Goal: Task Accomplishment & Management: Manage account settings

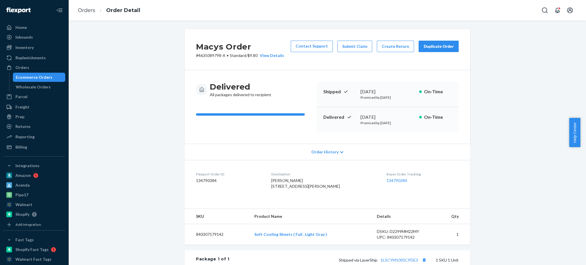
click at [34, 76] on div "Ecommerce Orders" at bounding box center [34, 77] width 37 height 6
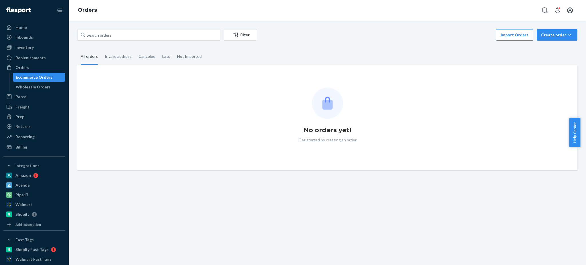
click at [34, 76] on div "Ecommerce Orders" at bounding box center [34, 77] width 37 height 6
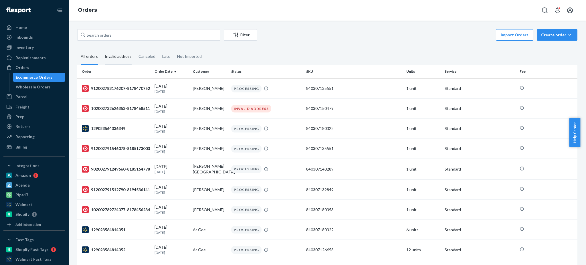
click at [117, 55] on div "Invalid address" at bounding box center [118, 57] width 27 height 16
click at [101, 49] on input "Invalid address" at bounding box center [101, 49] width 0 height 0
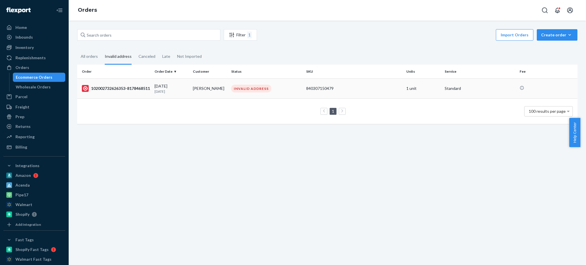
click at [175, 80] on td "[DATE] [DATE]" at bounding box center [171, 88] width 38 height 20
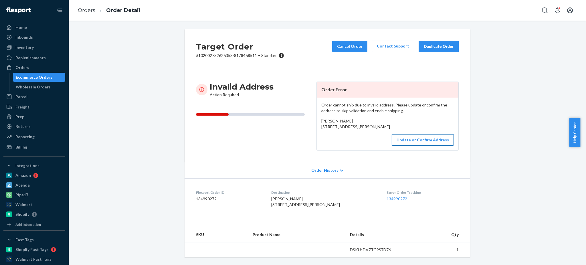
click at [441, 146] on button "Update or Confirm Address" at bounding box center [423, 139] width 62 height 11
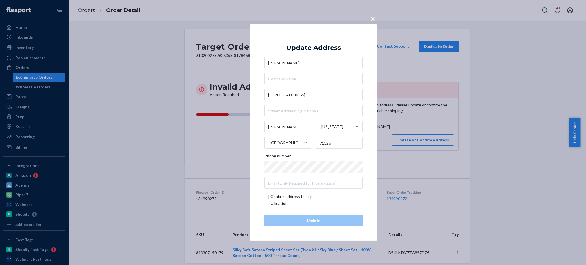
click at [272, 199] on input "checkbox" at bounding box center [297, 200] width 66 height 14
checkbox input "true"
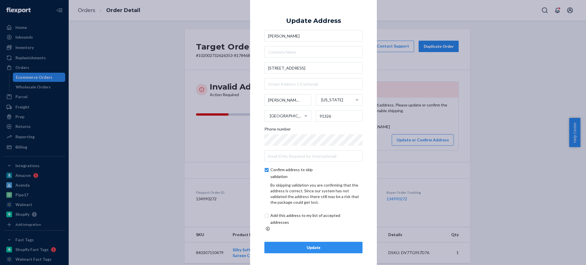
click at [316, 249] on button "Update" at bounding box center [313, 247] width 98 height 11
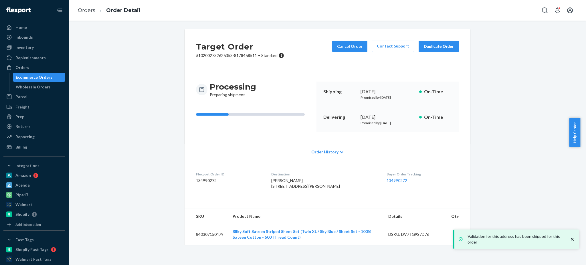
click at [34, 77] on div "Ecommerce Orders" at bounding box center [34, 77] width 37 height 6
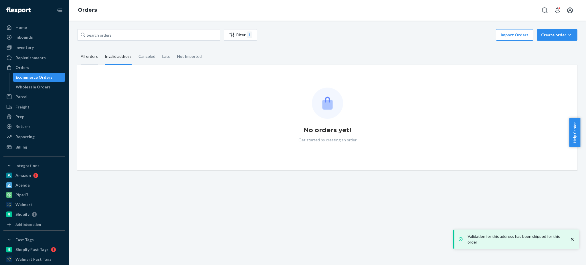
click at [86, 56] on div "All orders" at bounding box center [89, 57] width 17 height 16
click at [77, 49] on input "All orders" at bounding box center [77, 49] width 0 height 0
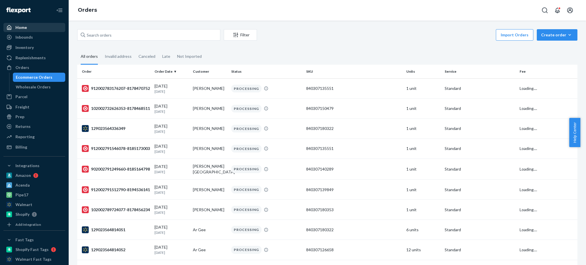
click at [37, 32] on link "Home" at bounding box center [34, 27] width 62 height 9
